Goal: Check status

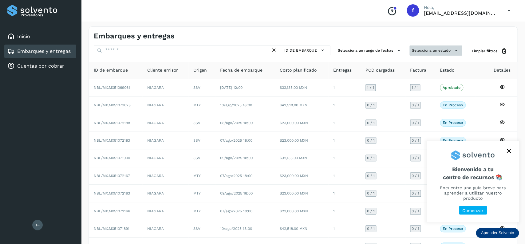
click at [425, 48] on button "Selecciona un estado" at bounding box center [436, 51] width 53 height 10
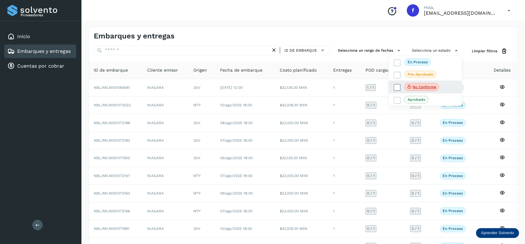
click at [397, 84] on label "No conforme" at bounding box center [417, 87] width 46 height 8
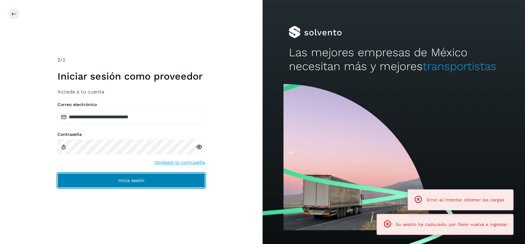
click at [160, 178] on button "Inicia sesión" at bounding box center [132, 180] width 148 height 15
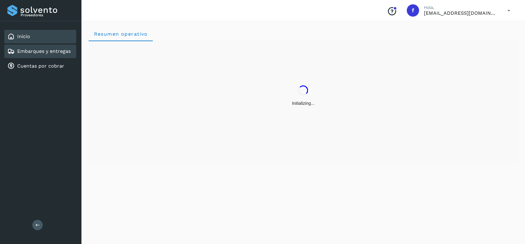
click at [65, 46] on div "Embarques y entregas" at bounding box center [40, 52] width 72 height 14
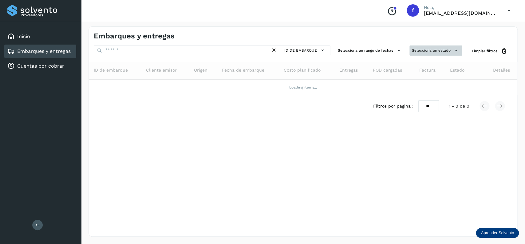
click at [437, 52] on button "Selecciona un estado" at bounding box center [436, 51] width 53 height 10
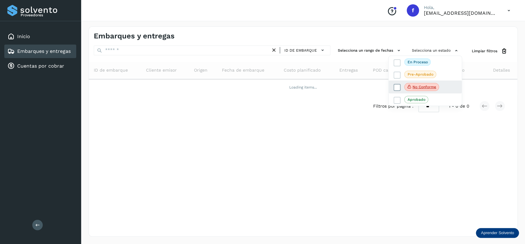
click at [395, 87] on icon at bounding box center [397, 88] width 6 height 6
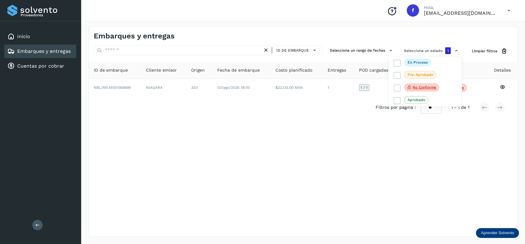
click at [302, 125] on div at bounding box center [262, 122] width 525 height 244
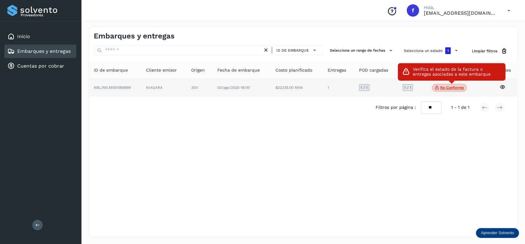
click at [449, 86] on p "No conforme" at bounding box center [453, 88] width 24 height 4
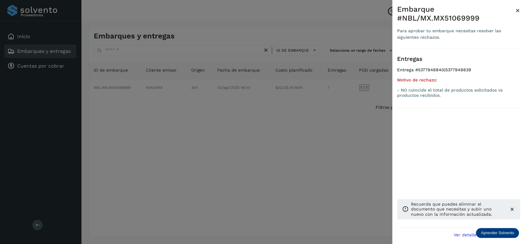
click at [256, 173] on div at bounding box center [262, 122] width 525 height 244
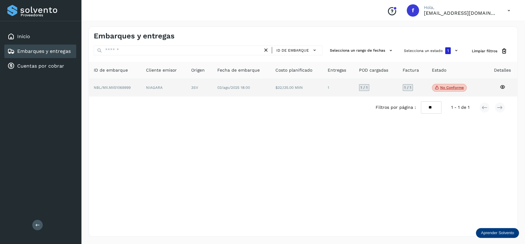
click at [186, 95] on td "NIAGARA" at bounding box center [199, 88] width 26 height 18
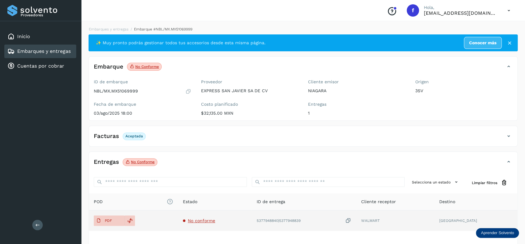
scroll to position [48, 0]
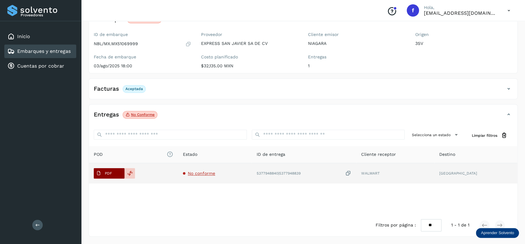
click at [117, 175] on button "PDF" at bounding box center [109, 173] width 31 height 10
click at [112, 170] on span "PDF" at bounding box center [104, 174] width 21 height 10
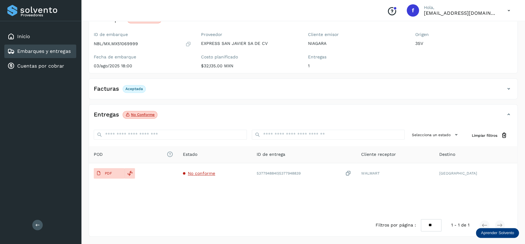
click at [63, 48] on div "Embarques y entregas" at bounding box center [38, 51] width 63 height 7
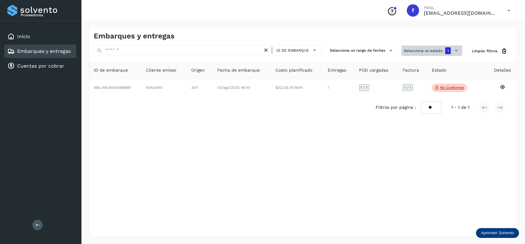
click at [434, 53] on button "Selecciona un estado 1" at bounding box center [432, 51] width 61 height 10
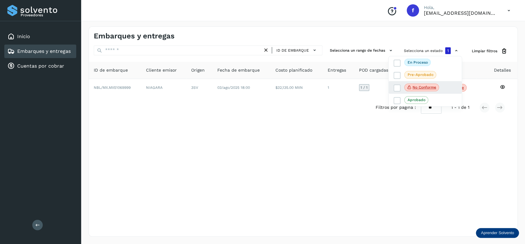
click at [392, 90] on div "No conforme" at bounding box center [425, 87] width 73 height 13
click at [396, 87] on icon at bounding box center [397, 88] width 6 height 6
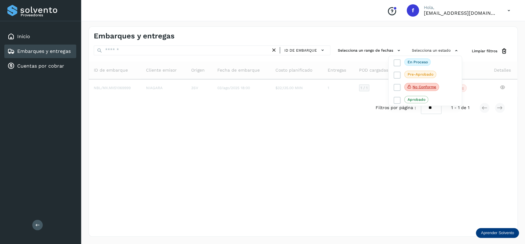
click at [131, 50] on div at bounding box center [262, 122] width 525 height 244
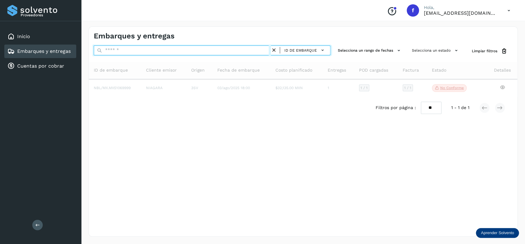
click at [131, 50] on input "text" at bounding box center [182, 51] width 177 height 10
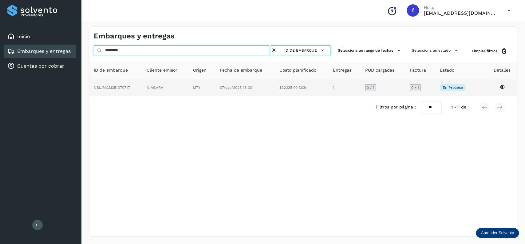
type input "********"
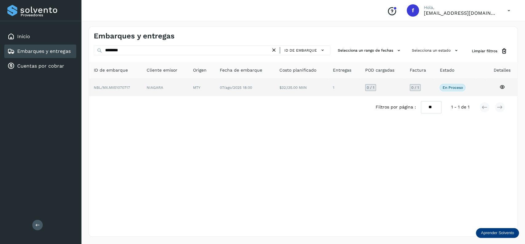
click at [275, 91] on td "07/ago/2025 18:00" at bounding box center [302, 87] width 54 height 17
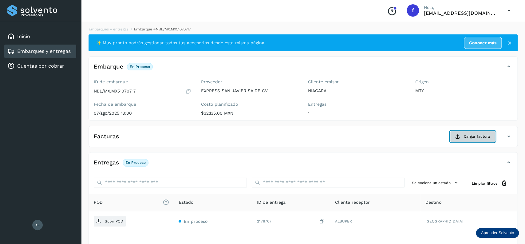
click at [463, 134] on button "Cargar factura" at bounding box center [472, 136] width 45 height 11
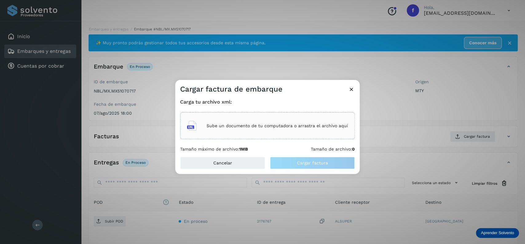
click at [325, 129] on div "Sube un documento de tu computadora o arrastra el archivo aquí" at bounding box center [267, 126] width 161 height 17
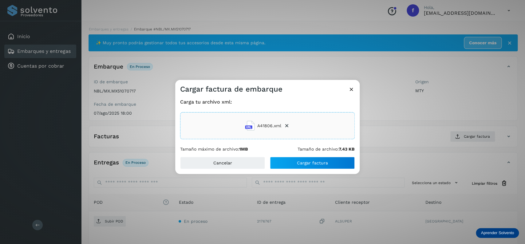
click at [281, 172] on div "Cancelar Cargar factura" at bounding box center [267, 165] width 185 height 17
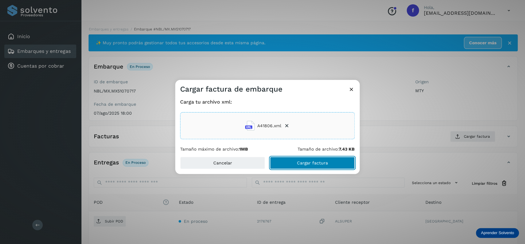
click at [285, 166] on button "Cargar factura" at bounding box center [312, 163] width 85 height 12
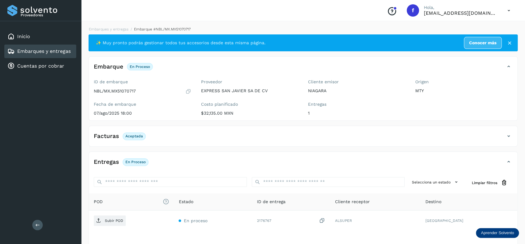
scroll to position [48, 0]
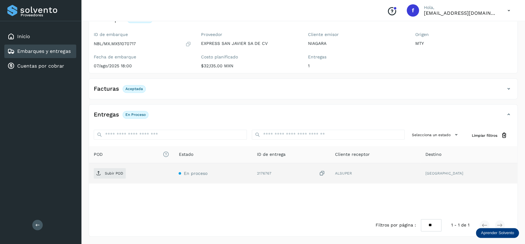
click at [174, 179] on td "Subir POD" at bounding box center [213, 173] width 78 height 20
click at [104, 174] on span "Subir POD" at bounding box center [110, 174] width 32 height 10
click at [60, 56] on div "Embarques y entregas" at bounding box center [40, 52] width 72 height 14
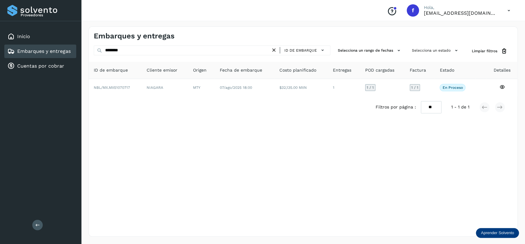
click at [58, 50] on link "Embarques y entregas" at bounding box center [44, 51] width 54 height 6
click at [272, 49] on icon at bounding box center [274, 50] width 6 height 6
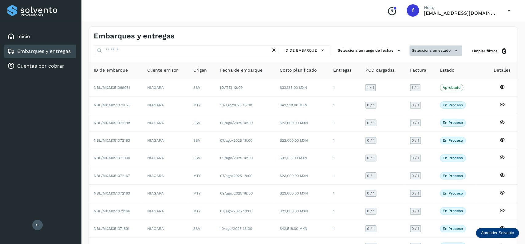
click at [413, 51] on button "Selecciona un estado" at bounding box center [436, 51] width 53 height 10
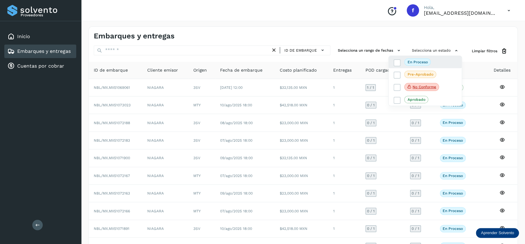
click at [398, 81] on div "En proceso" at bounding box center [425, 87] width 73 height 13
click at [398, 89] on icon at bounding box center [397, 88] width 6 height 6
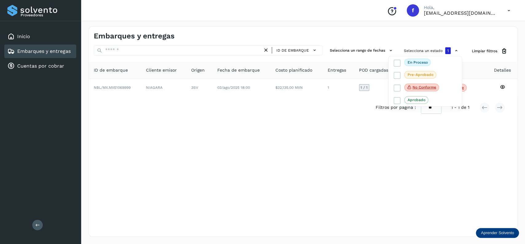
click at [232, 157] on div at bounding box center [262, 122] width 525 height 244
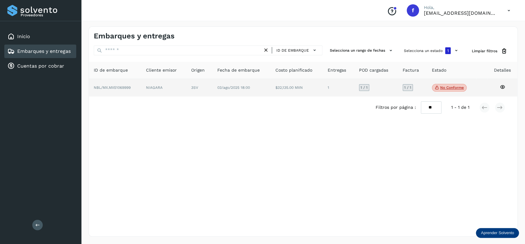
click at [452, 86] on p "No conforme" at bounding box center [453, 88] width 24 height 4
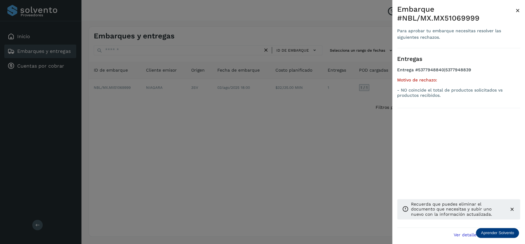
click at [333, 162] on div at bounding box center [262, 122] width 525 height 244
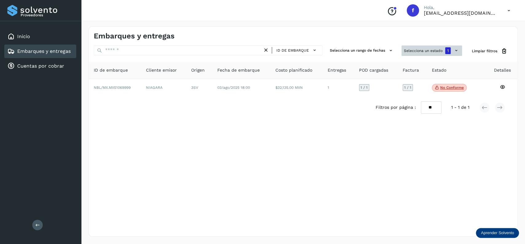
click at [417, 53] on button "Selecciona un estado 1" at bounding box center [432, 51] width 61 height 10
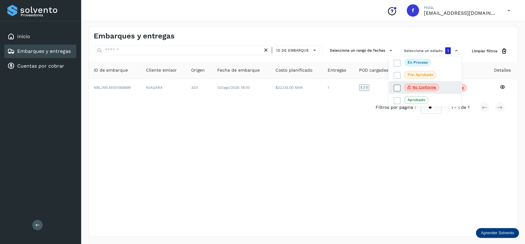
click at [397, 88] on icon at bounding box center [397, 88] width 6 height 6
click at [395, 60] on icon at bounding box center [397, 63] width 6 height 6
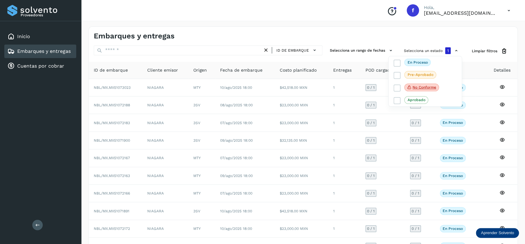
click at [159, 126] on div at bounding box center [262, 122] width 525 height 244
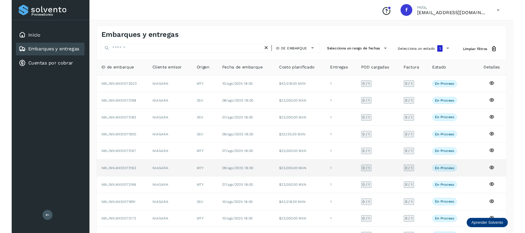
scroll to position [43, 0]
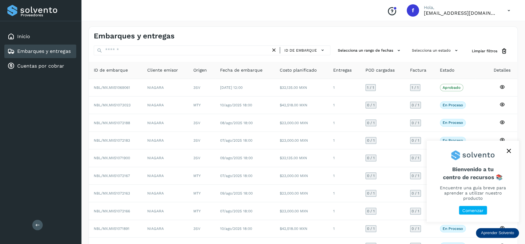
click at [509, 153] on icon "close," at bounding box center [509, 151] width 4 height 4
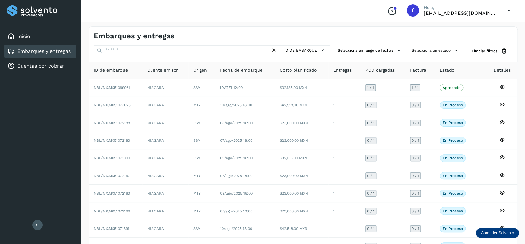
click at [396, 12] on icon "Conoce nuestros beneficios" at bounding box center [392, 11] width 10 height 10
click at [426, 47] on button "Selecciona un estado" at bounding box center [436, 51] width 53 height 10
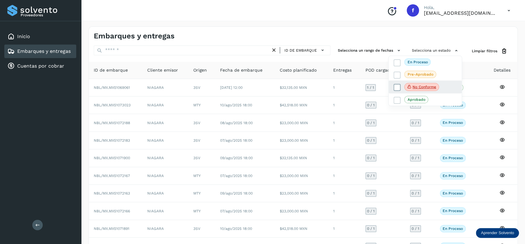
click at [399, 87] on icon at bounding box center [397, 88] width 6 height 6
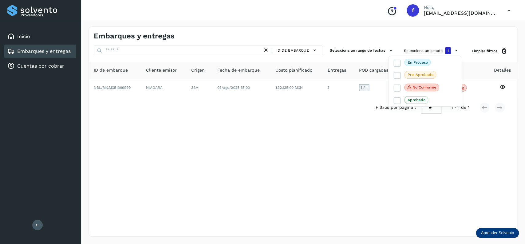
click at [222, 146] on div at bounding box center [262, 122] width 525 height 244
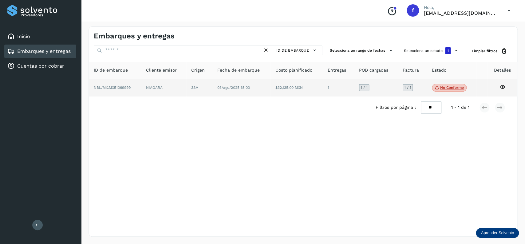
click at [271, 96] on td "03/ago/2025 18:00" at bounding box center [297, 88] width 52 height 18
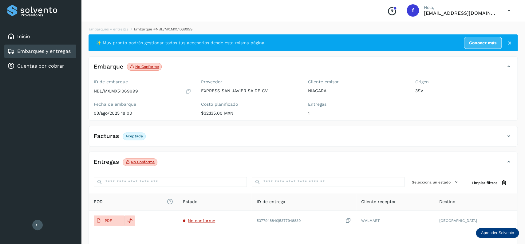
scroll to position [48, 0]
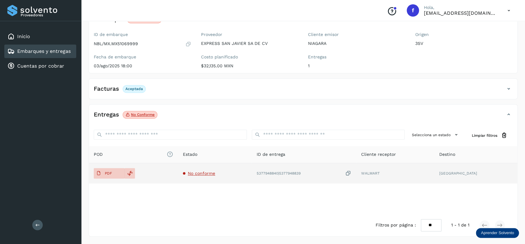
click at [198, 175] on span "No conforme" at bounding box center [201, 173] width 27 height 5
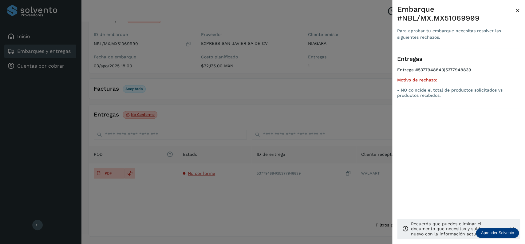
click at [423, 99] on ul "Entrega #5377948840|5377948839 Motivo de rechazo: - NO coincide el total de pro…" at bounding box center [458, 83] width 123 height 33
click at [280, 101] on div at bounding box center [262, 122] width 525 height 244
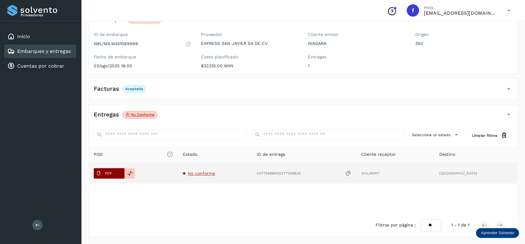
click at [108, 174] on p "PDF" at bounding box center [108, 173] width 7 height 4
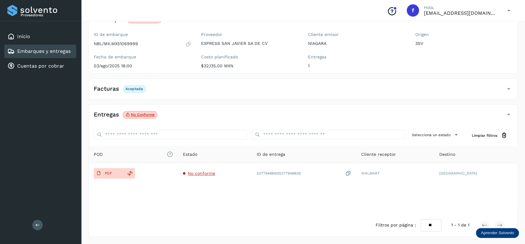
click at [296, 118] on div "Entregas No conforme" at bounding box center [297, 115] width 417 height 10
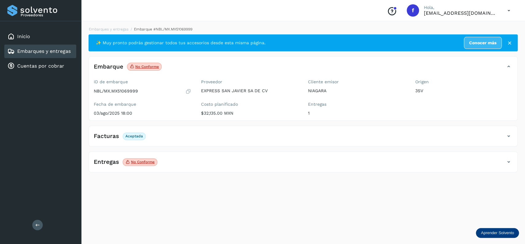
scroll to position [0, 0]
click at [63, 48] on div "Embarques y entregas" at bounding box center [38, 51] width 63 height 7
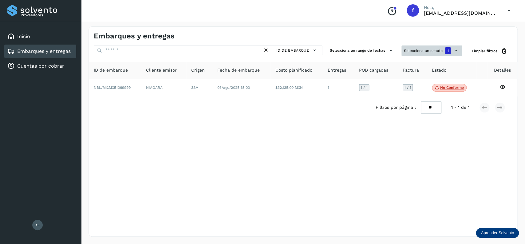
click at [414, 50] on button "Selecciona un estado 1" at bounding box center [432, 51] width 61 height 10
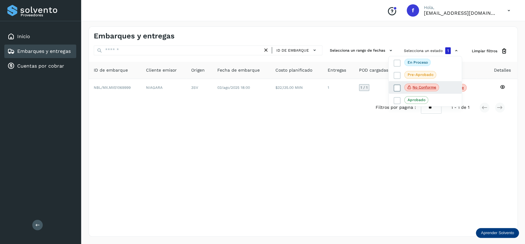
click at [397, 87] on icon at bounding box center [397, 88] width 6 height 6
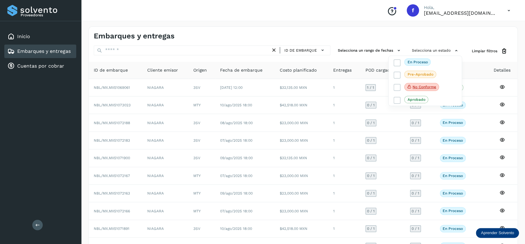
scroll to position [43, 0]
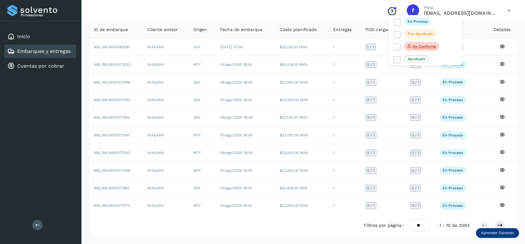
click at [295, 129] on div at bounding box center [262, 122] width 525 height 244
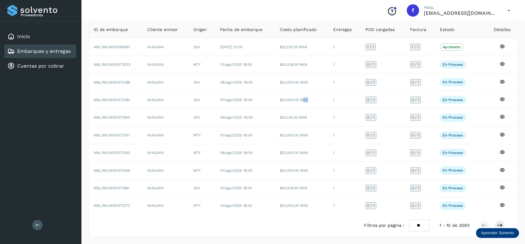
click at [304, 103] on td "$23,000.00 MXN" at bounding box center [302, 100] width 54 height 18
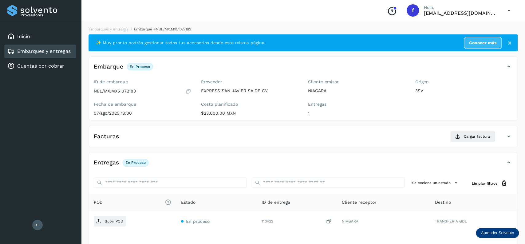
click at [57, 53] on link "Embarques y entregas" at bounding box center [44, 51] width 54 height 6
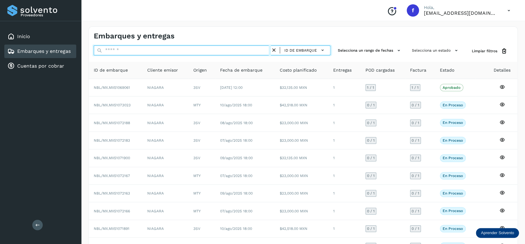
click at [149, 52] on input "text" at bounding box center [182, 51] width 177 height 10
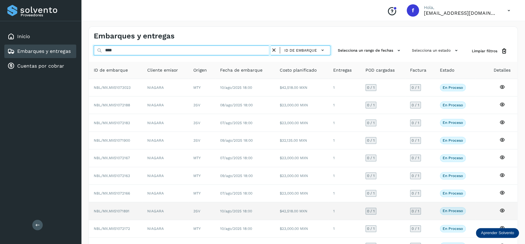
type input "****"
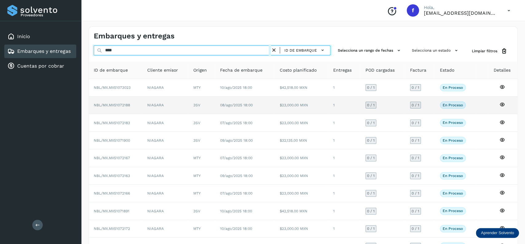
scroll to position [43, 0]
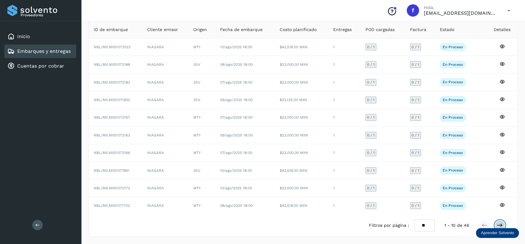
click at [502, 222] on button at bounding box center [500, 225] width 10 height 10
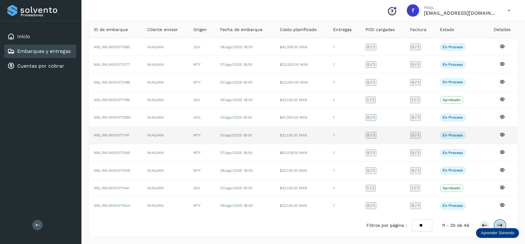
scroll to position [0, 0]
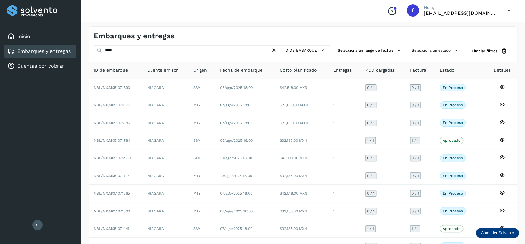
click at [406, 51] on div "**** ID de embarque Selecciona un rango de fechas Selecciona un estado Limpiar …" at bounding box center [303, 51] width 429 height 11
click at [417, 51] on button "Selecciona un estado" at bounding box center [436, 51] width 53 height 10
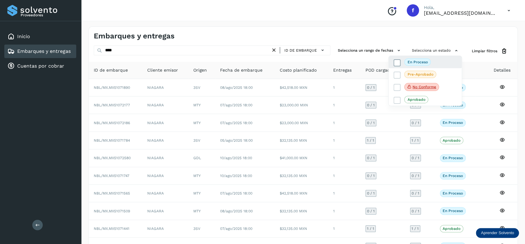
click at [400, 63] on icon at bounding box center [397, 63] width 6 height 6
click at [314, 146] on div at bounding box center [262, 122] width 525 height 244
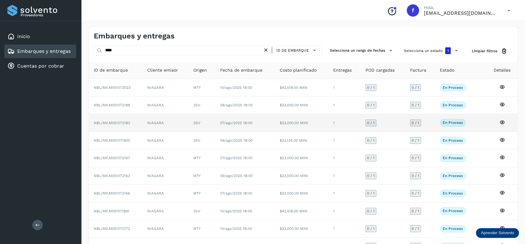
scroll to position [43, 0]
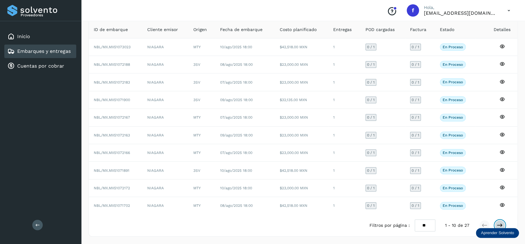
click at [501, 221] on button at bounding box center [500, 225] width 10 height 10
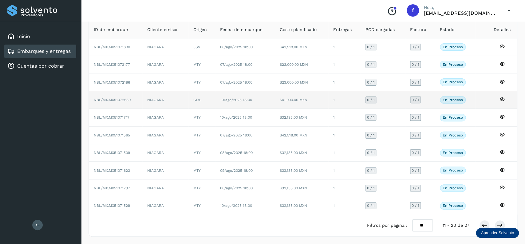
click at [298, 97] on td "$41,000.00 MXN" at bounding box center [302, 100] width 54 height 18
